Goal: Transaction & Acquisition: Purchase product/service

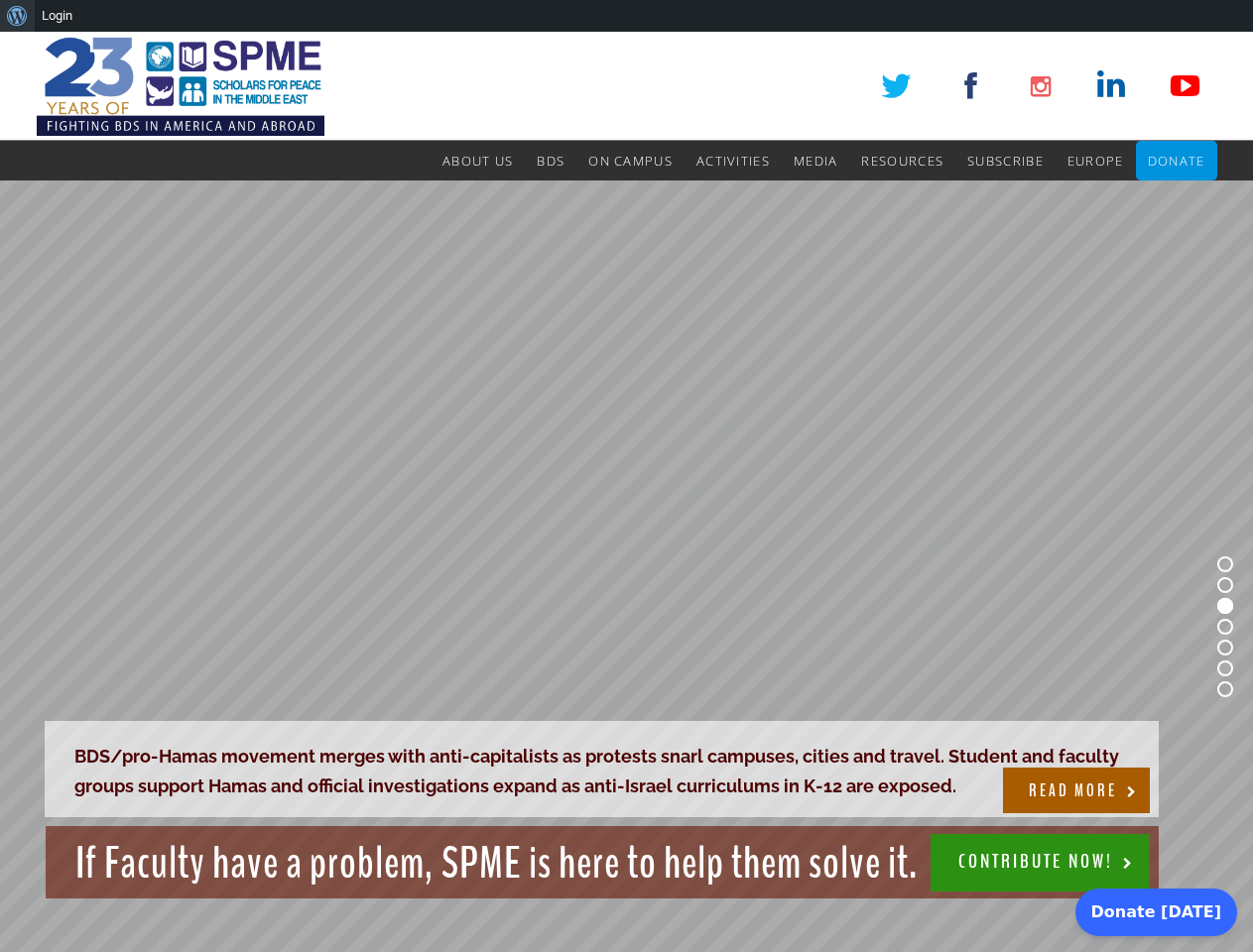
click at [626, 492] on rs-slide "BDS/pro-Hamas movement merges with anti-capitalists as protests snarl campuses,…" at bounding box center [626, 627] width 1253 height 893
click at [626, 16] on div "About WordPress About WordPress Get Involved WordPress.org Documentation Learn …" at bounding box center [626, 16] width 1253 height 32
click at [626, 492] on rs-slide "BDS/pro-Hamas movement merges with anti-capitalists as protests snarl campuses,…" at bounding box center [626, 627] width 1253 height 893
